Goal: Task Accomplishment & Management: Complete application form

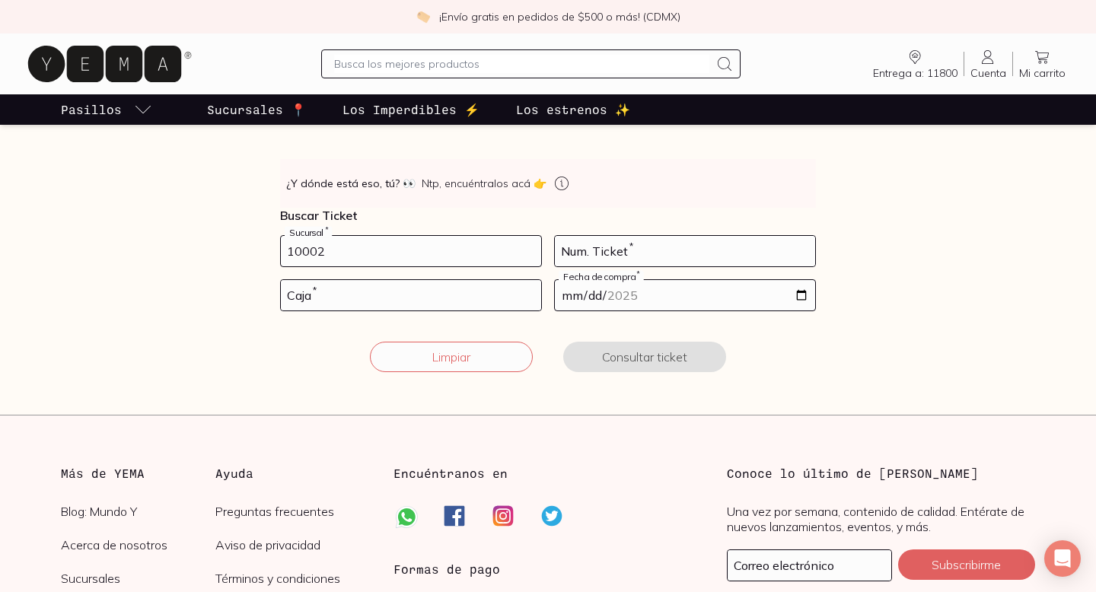
scroll to position [231, 0]
type input "10002"
click at [619, 259] on input "number" at bounding box center [685, 250] width 260 height 30
type input "25"
click at [381, 287] on input "number" at bounding box center [411, 294] width 260 height 30
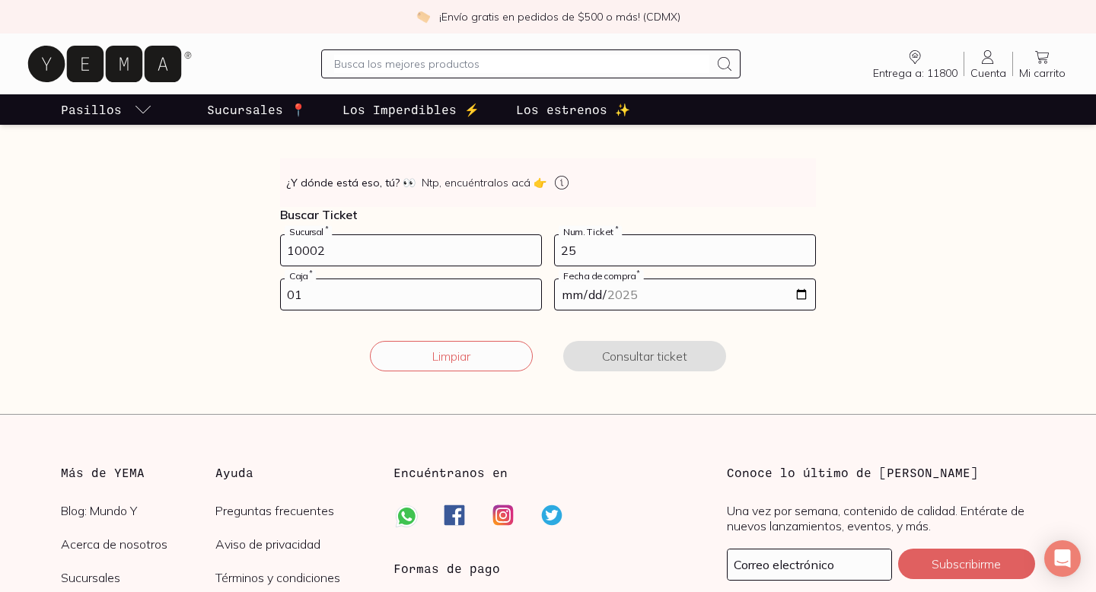
type input "01"
click at [806, 295] on input "date" at bounding box center [685, 294] width 260 height 30
type input "[DATE]"
click at [643, 355] on button "Consultar ticket" at bounding box center [644, 356] width 163 height 30
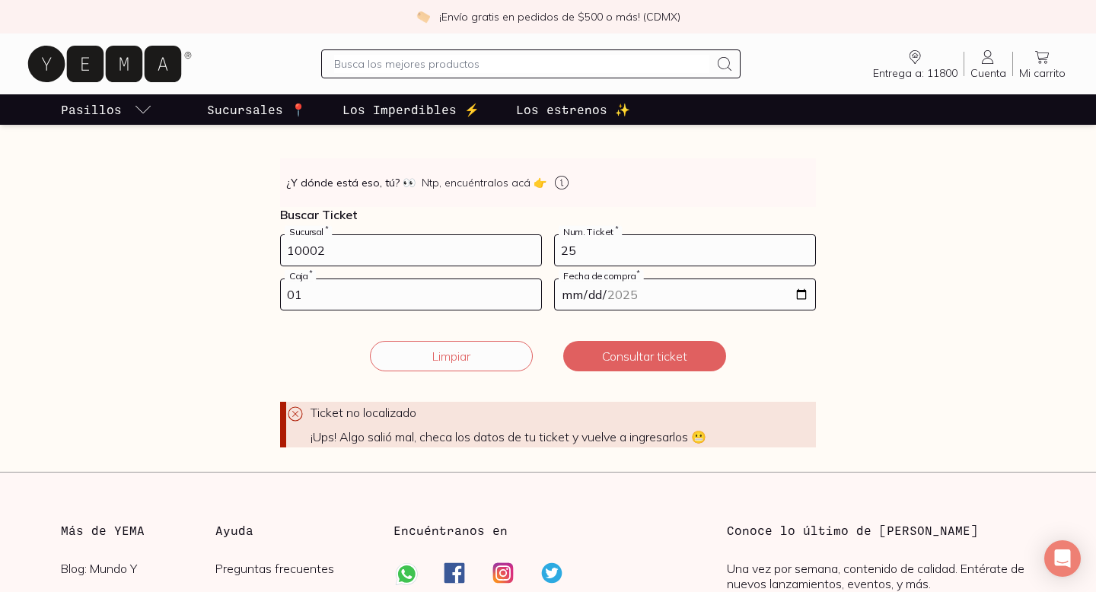
drag, startPoint x: 577, startPoint y: 245, endPoint x: 541, endPoint y: 250, distance: 36.2
click at [541, 250] on form "10002 Sucursal * 25 Num. Ticket * 01 Caja * [DATE] Fecha de compra * Ticket no …" at bounding box center [548, 341] width 536 height 213
type input "31"
click at [602, 347] on button "Consultar ticket" at bounding box center [644, 356] width 163 height 30
